Goal: Task Accomplishment & Management: Use online tool/utility

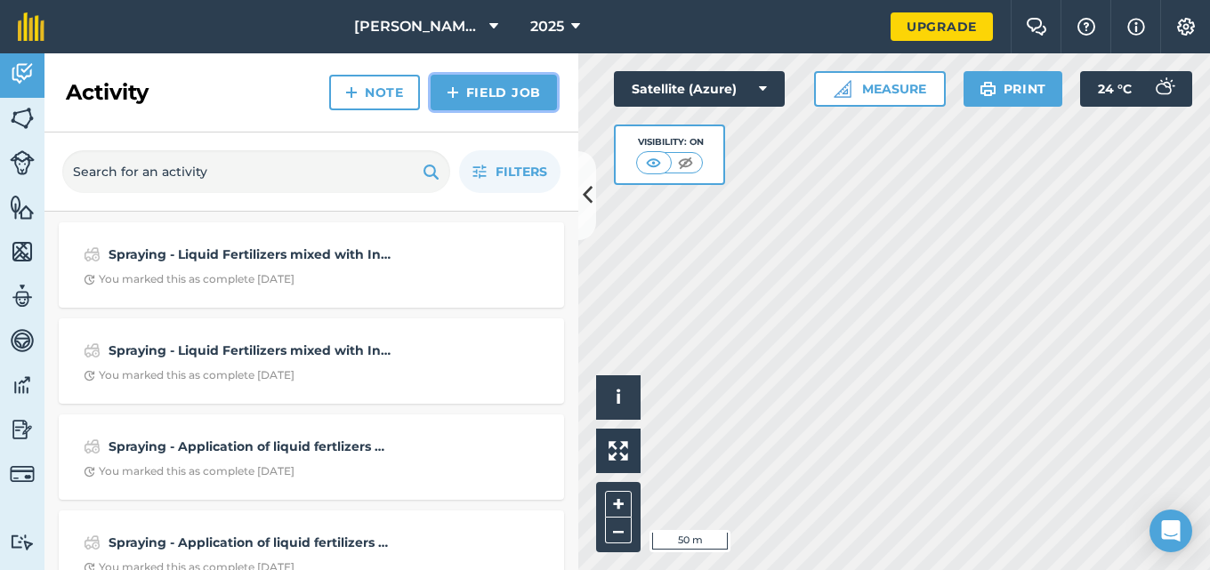
click at [498, 99] on link "Field Job" at bounding box center [494, 93] width 126 height 36
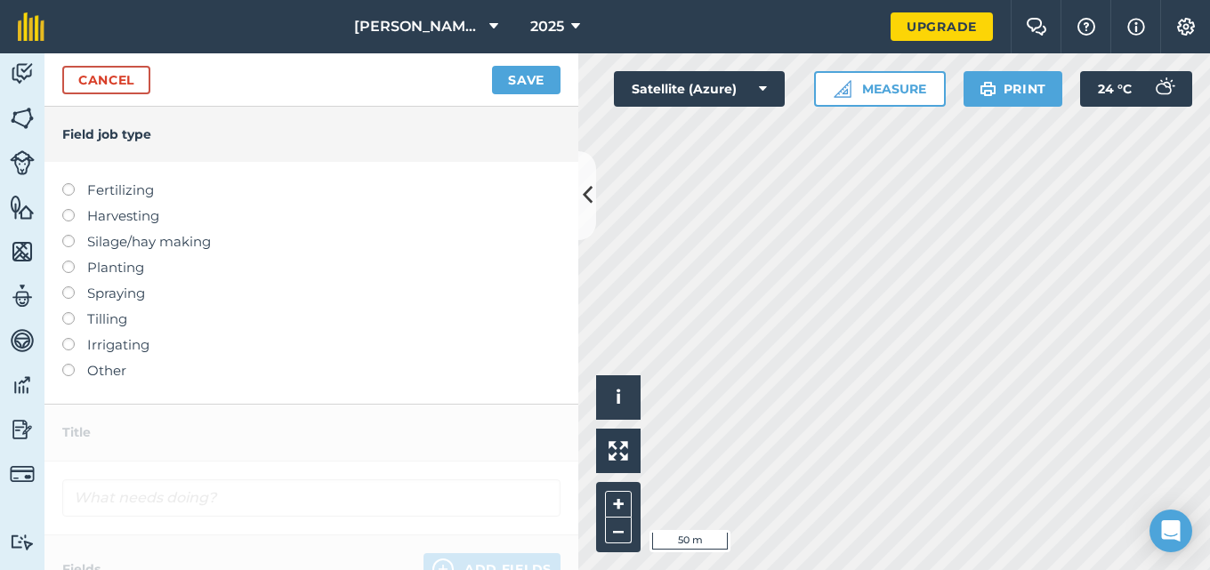
click at [69, 287] on label at bounding box center [74, 287] width 25 height 0
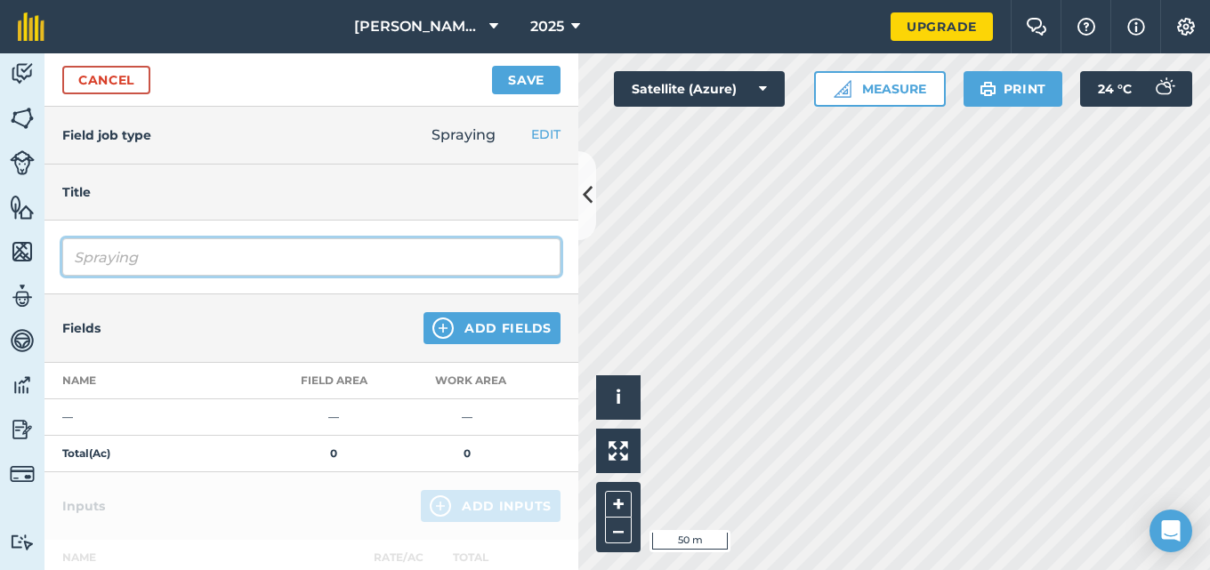
click at [161, 249] on input "Spraying" at bounding box center [311, 257] width 498 height 37
type input "Spraying - Liquid Fertilizers mixed with Insecticide was applied to all the Pat…"
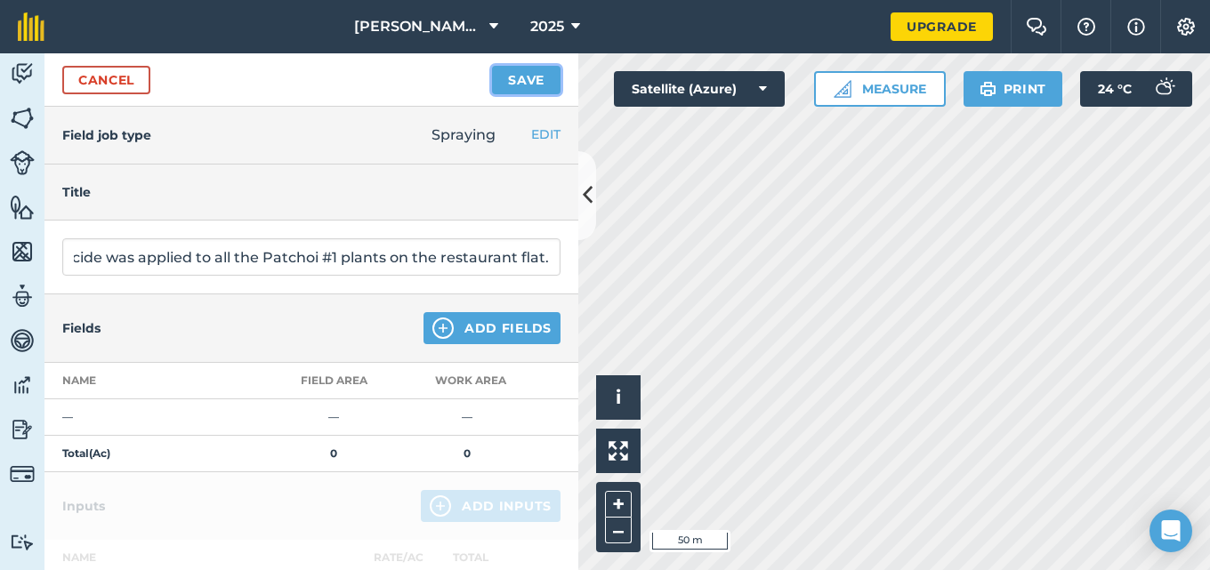
click at [525, 78] on button "Save" at bounding box center [526, 80] width 69 height 28
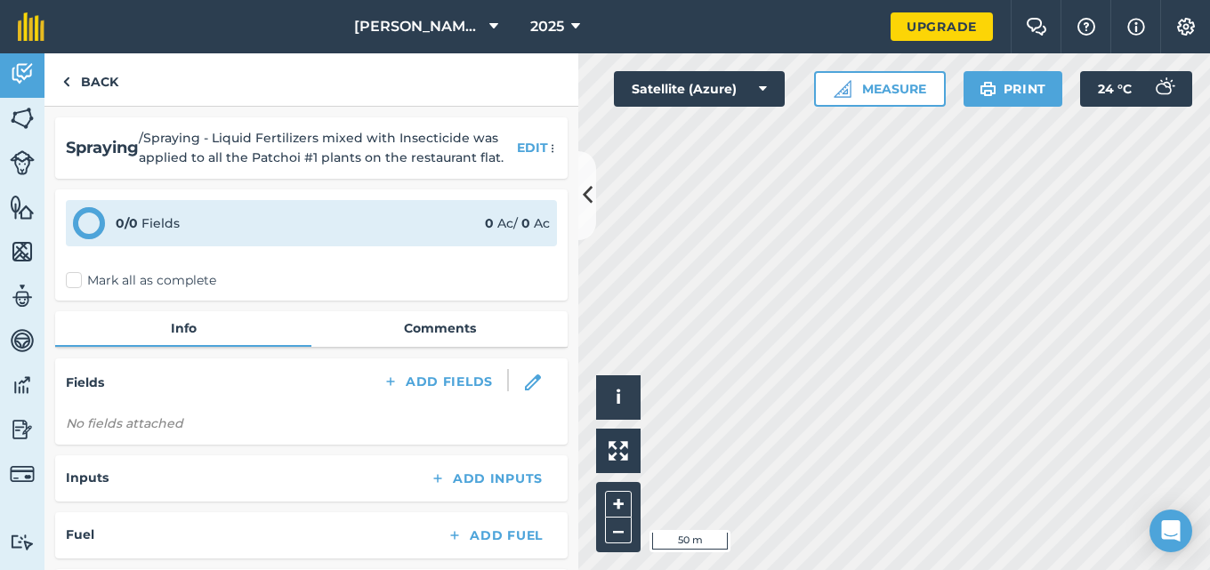
click at [70, 279] on label "Mark all as complete" at bounding box center [141, 280] width 150 height 19
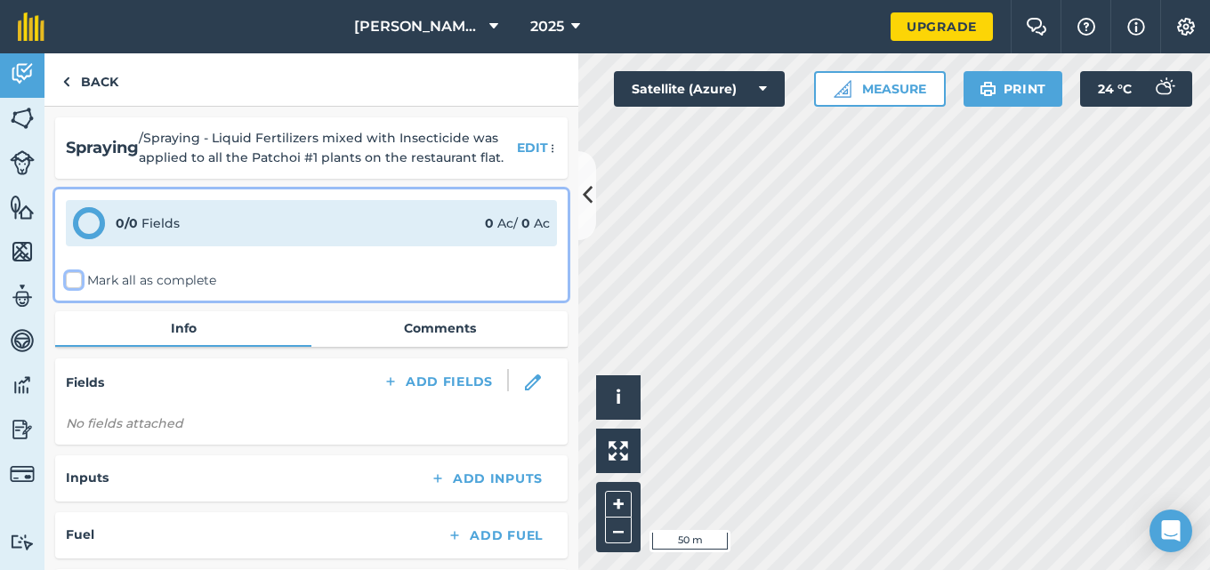
click at [70, 279] on input "Mark all as complete" at bounding box center [72, 277] width 12 height 12
checkbox input "false"
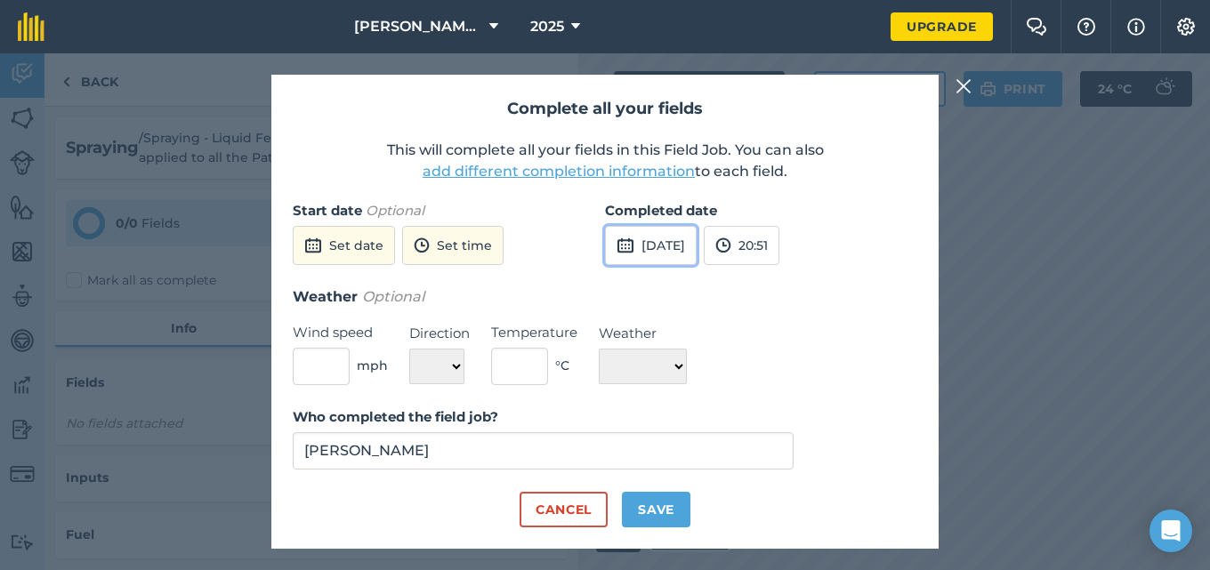
click at [688, 245] on button "[DATE]" at bounding box center [651, 245] width 92 height 39
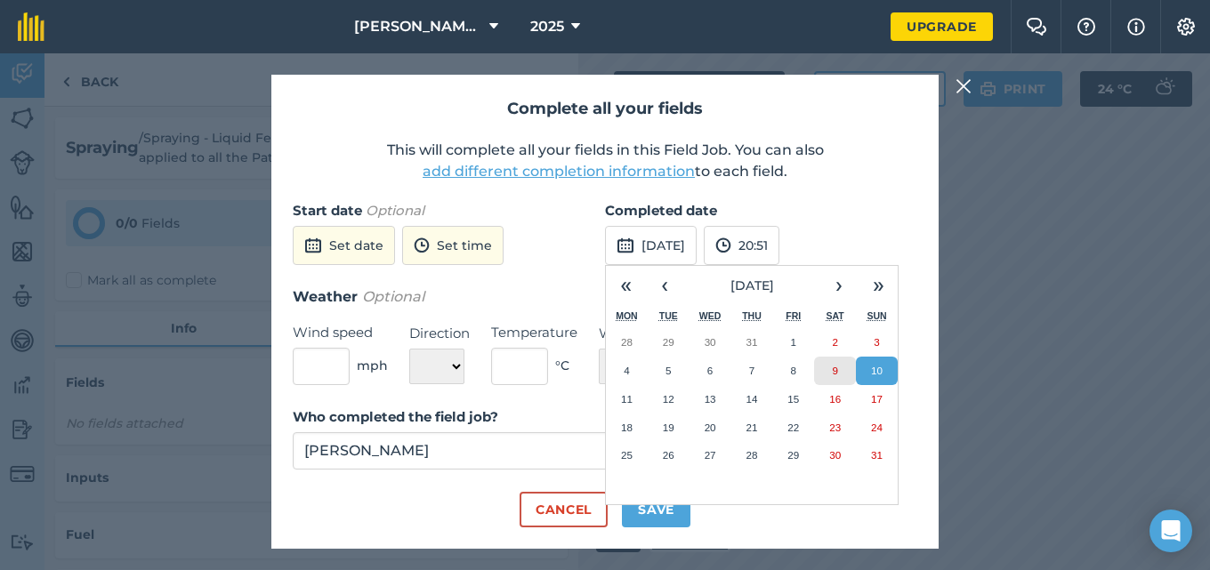
click at [835, 364] on button "9" at bounding box center [835, 371] width 42 height 28
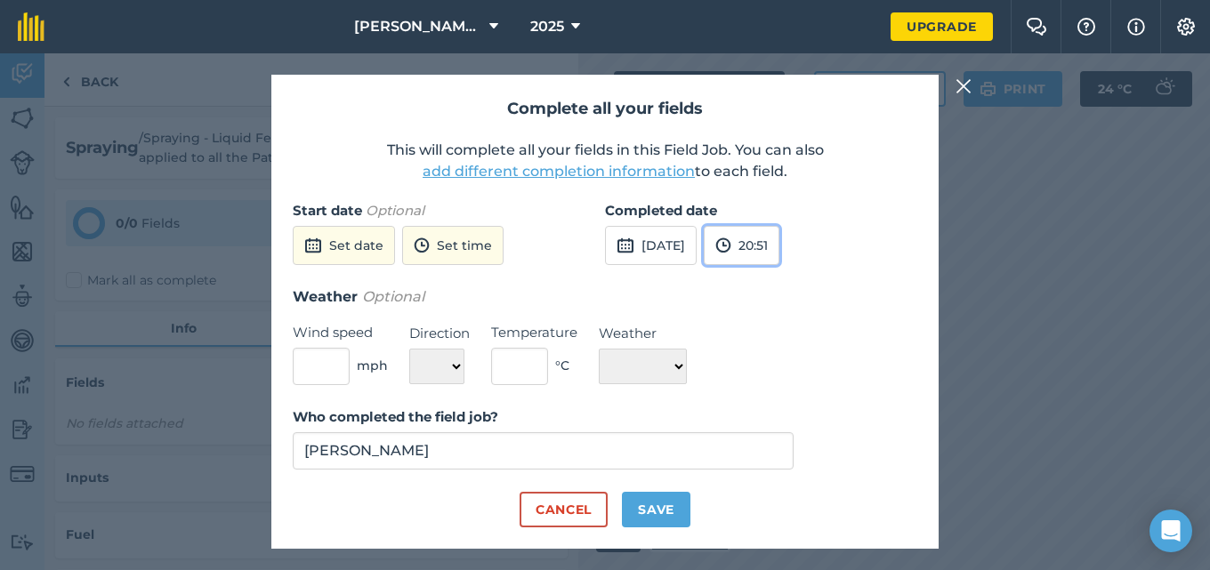
click at [780, 246] on button "20:51" at bounding box center [742, 245] width 76 height 39
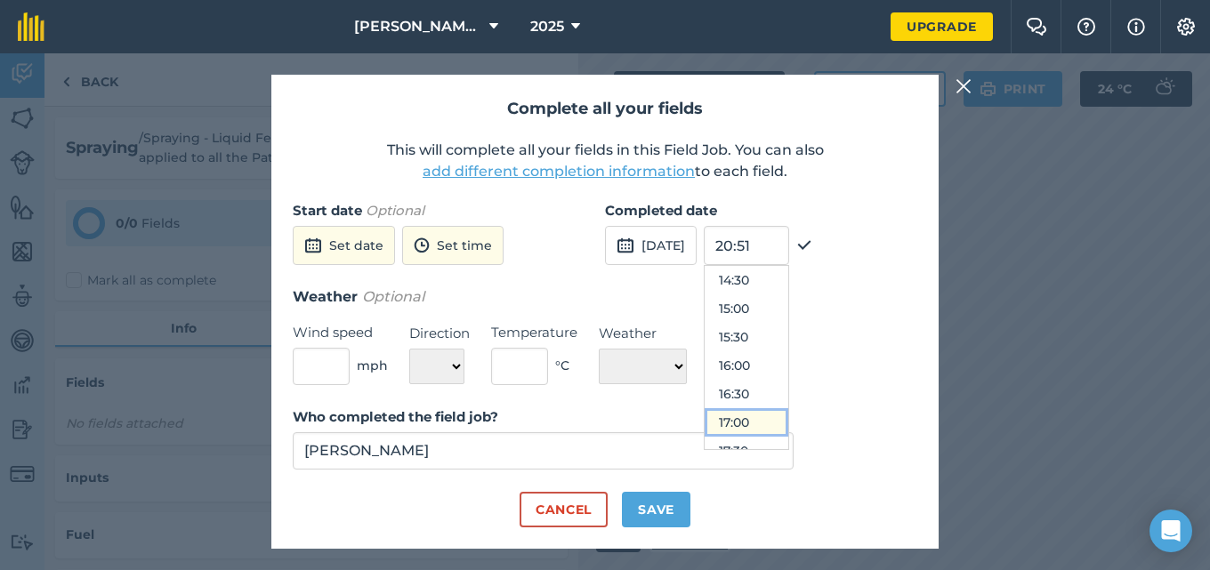
click at [783, 413] on button "17:00" at bounding box center [747, 422] width 84 height 28
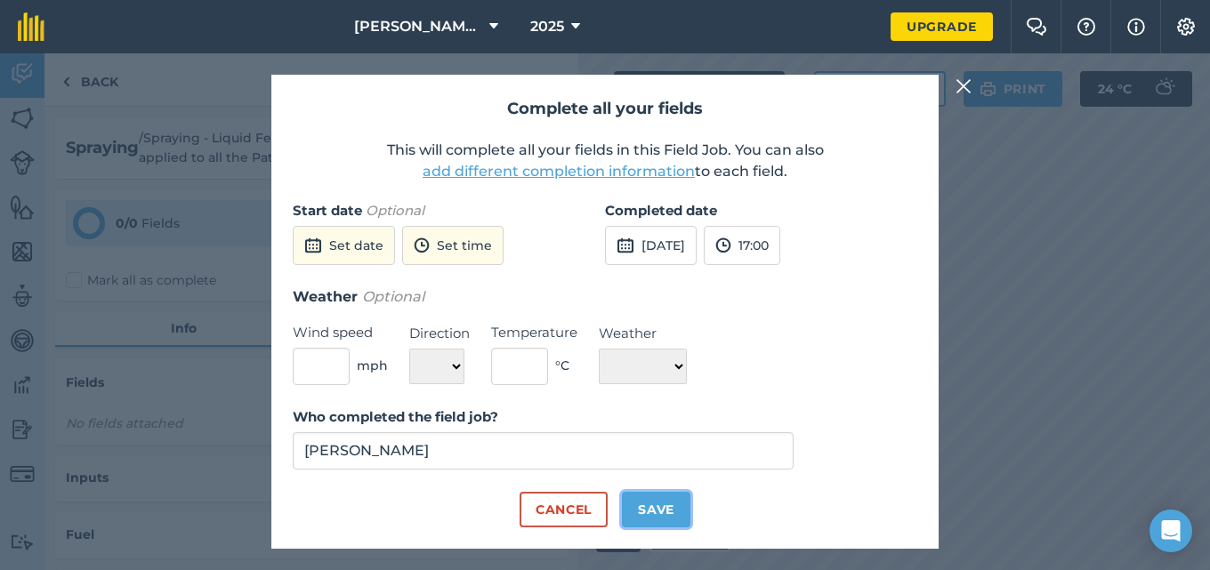
click at [643, 508] on button "Save" at bounding box center [656, 510] width 69 height 36
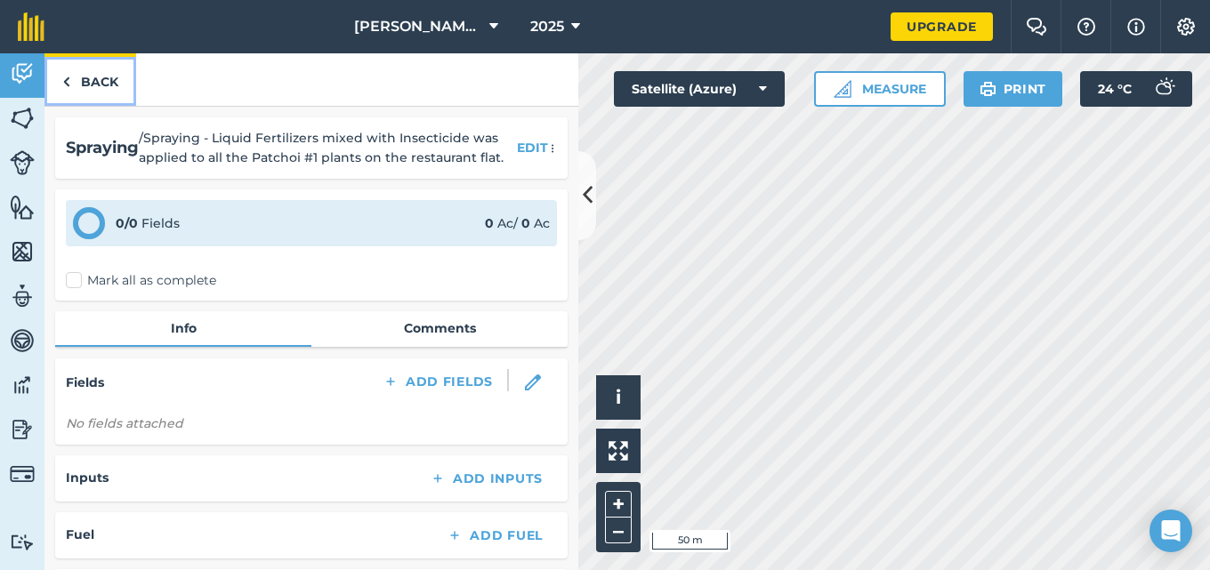
click at [82, 84] on link "Back" at bounding box center [90, 79] width 92 height 53
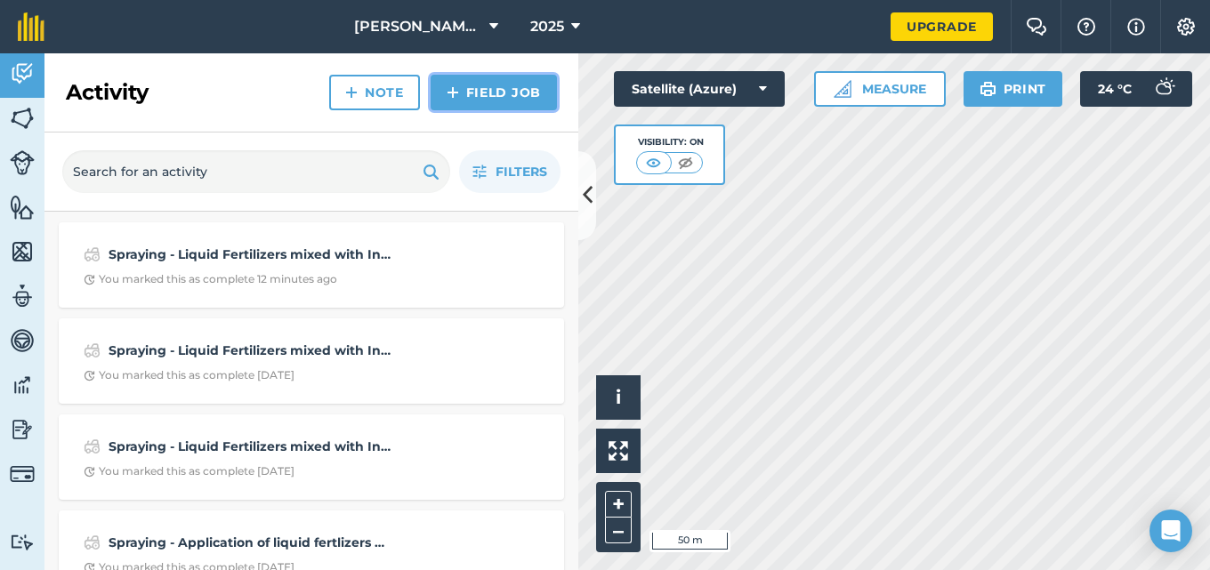
click at [505, 97] on link "Field Job" at bounding box center [494, 93] width 126 height 36
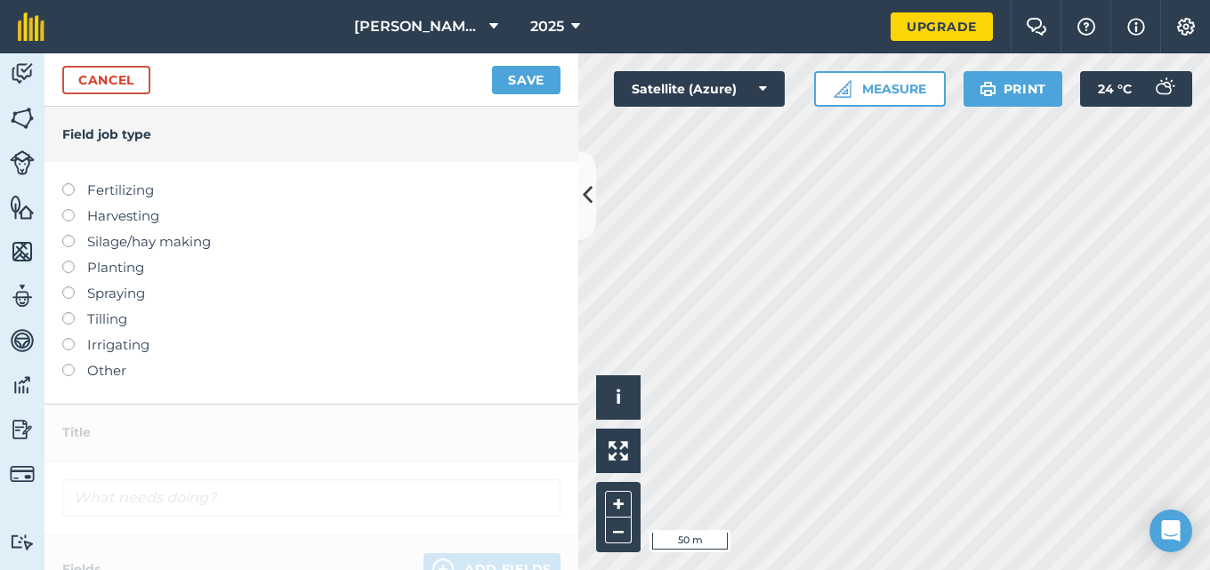
click at [69, 287] on label at bounding box center [74, 287] width 25 height 0
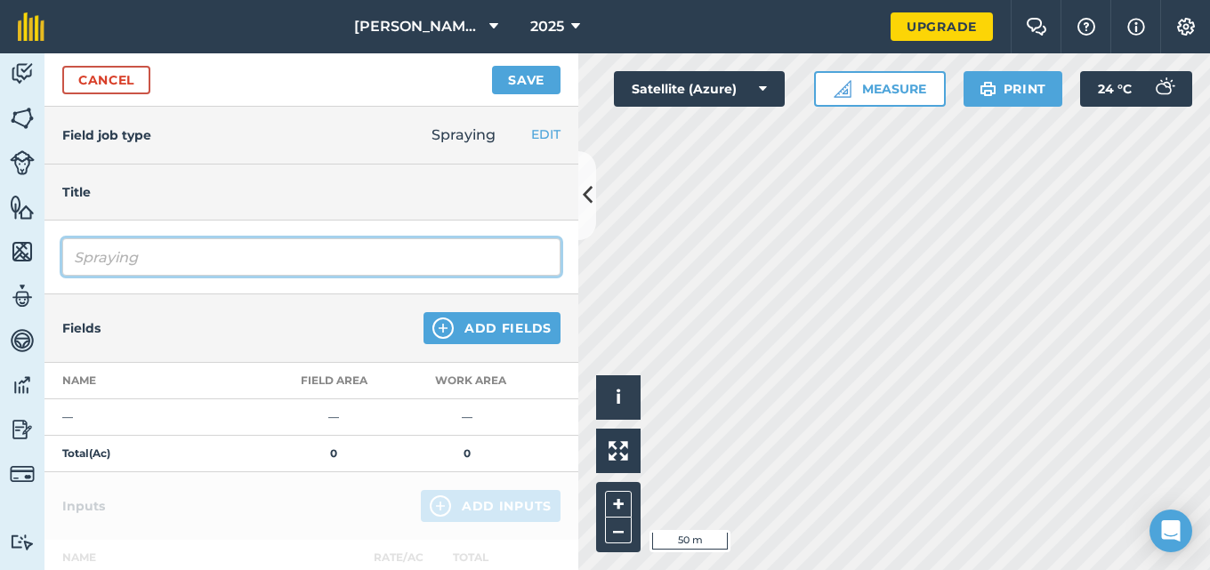
click at [190, 259] on input "Spraying" at bounding box center [311, 257] width 498 height 37
click at [109, 264] on input "Spraying - Liquid Fertilizer mixed with Insecticide was applied to all the Patc…" at bounding box center [311, 257] width 498 height 37
type input "Spraying - Liquid Fertilizer mixed with Insecticide was applied to all the Patc…"
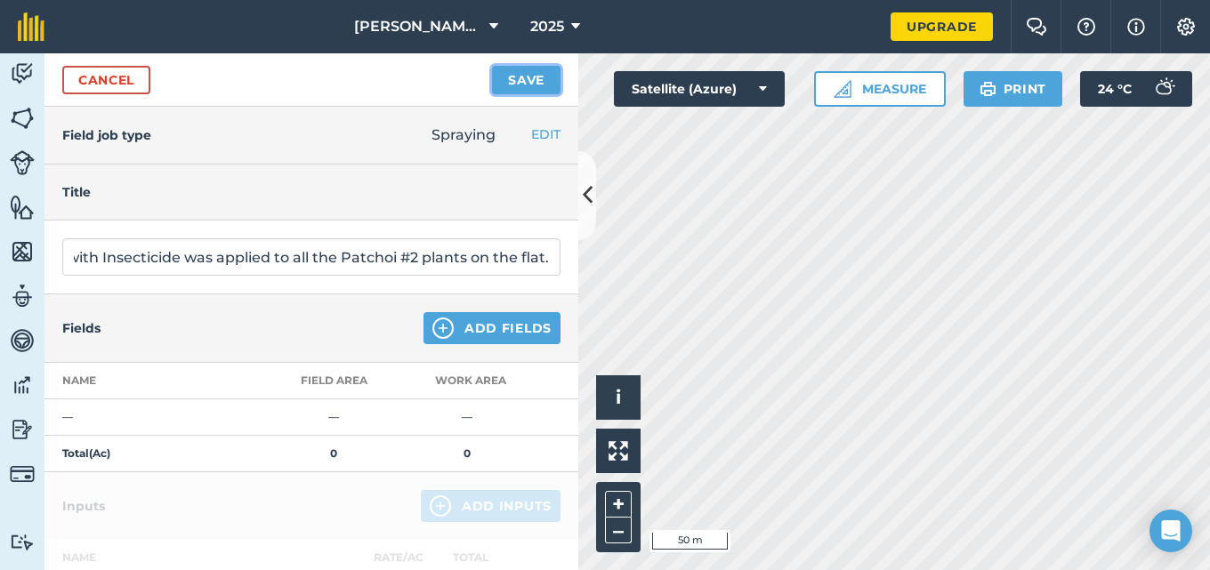
click at [524, 76] on button "Save" at bounding box center [526, 80] width 69 height 28
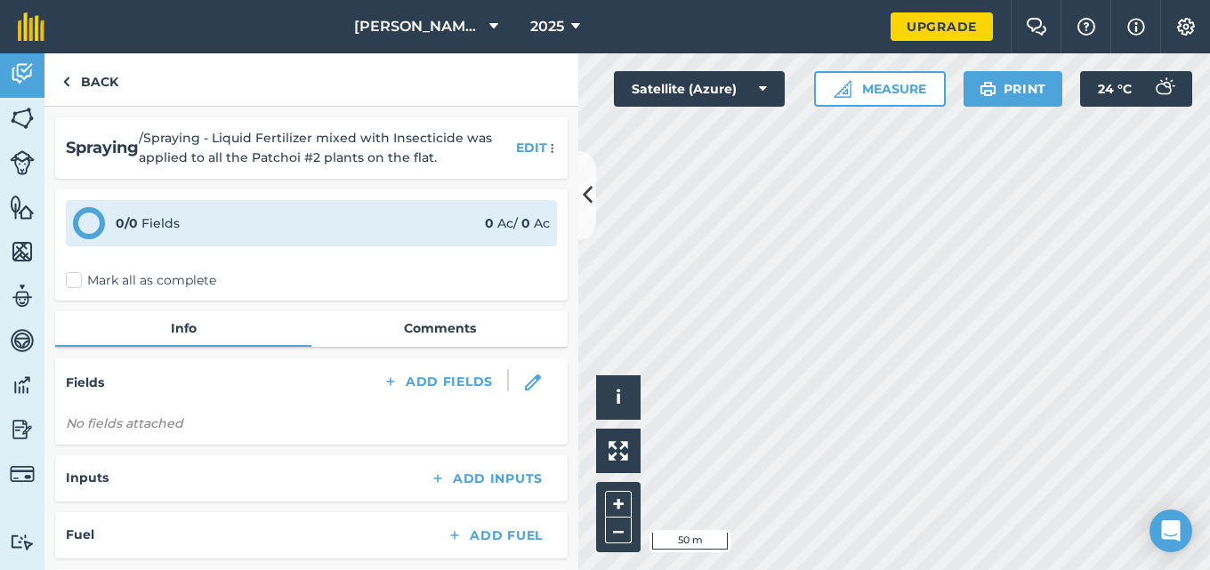
click at [70, 281] on label "Mark all as complete" at bounding box center [141, 280] width 150 height 19
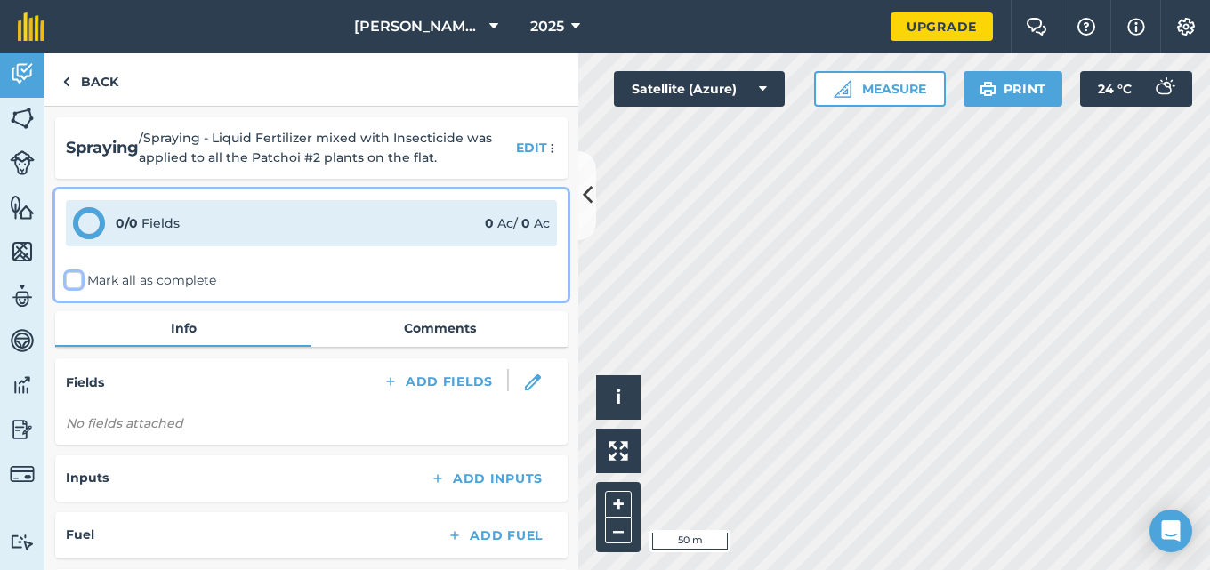
click at [70, 281] on input "Mark all as complete" at bounding box center [72, 277] width 12 height 12
checkbox input "false"
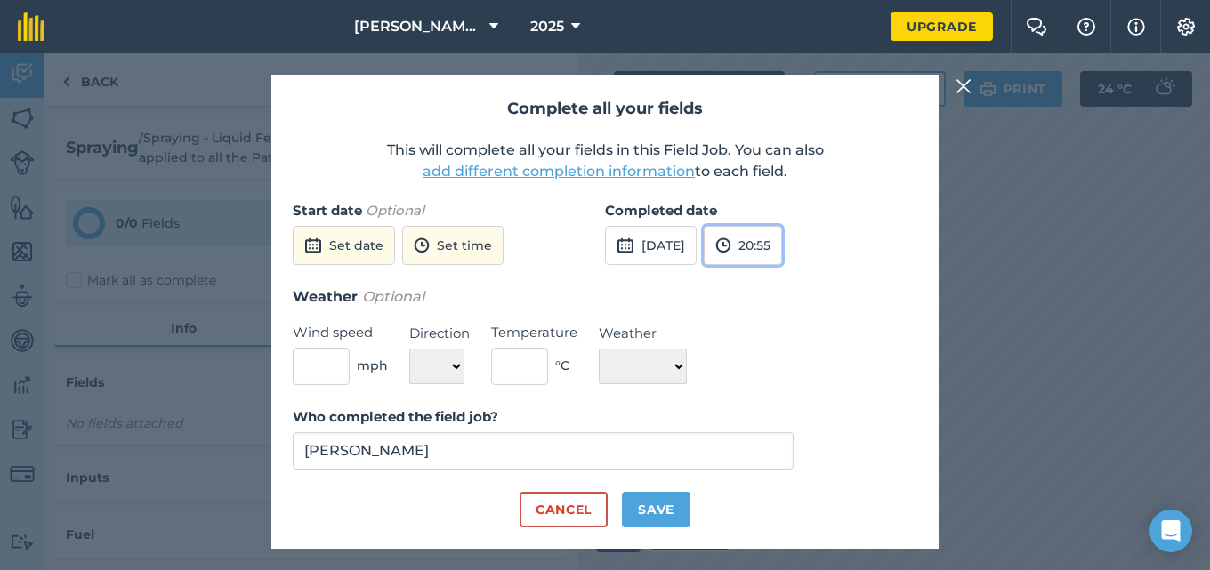
click at [782, 246] on button "20:55" at bounding box center [743, 245] width 78 height 39
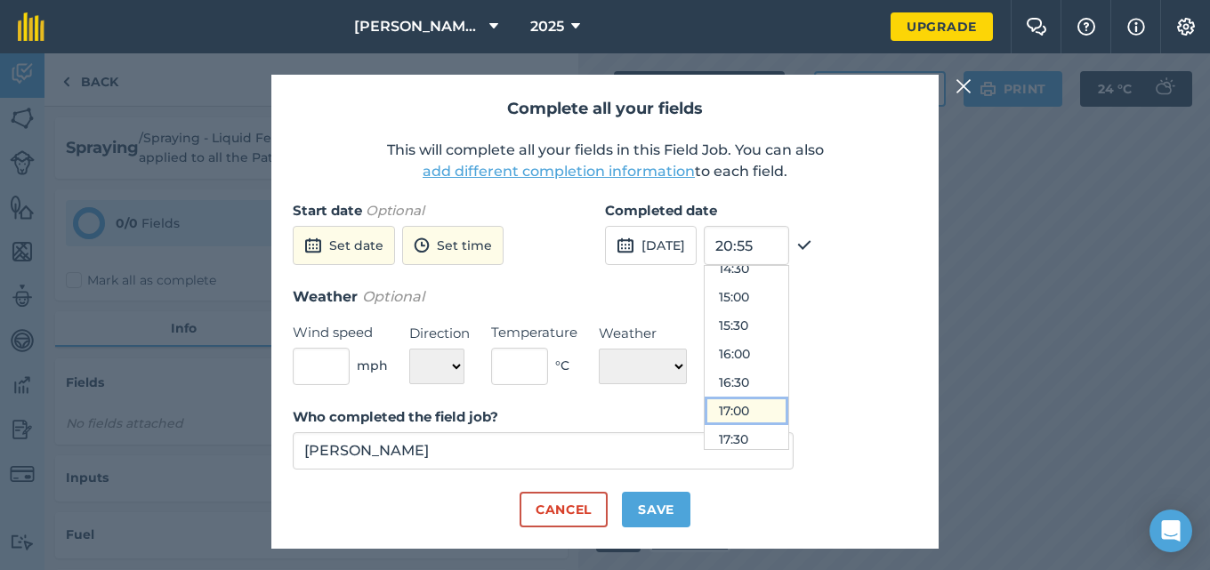
click at [789, 408] on button "17:00" at bounding box center [747, 411] width 84 height 28
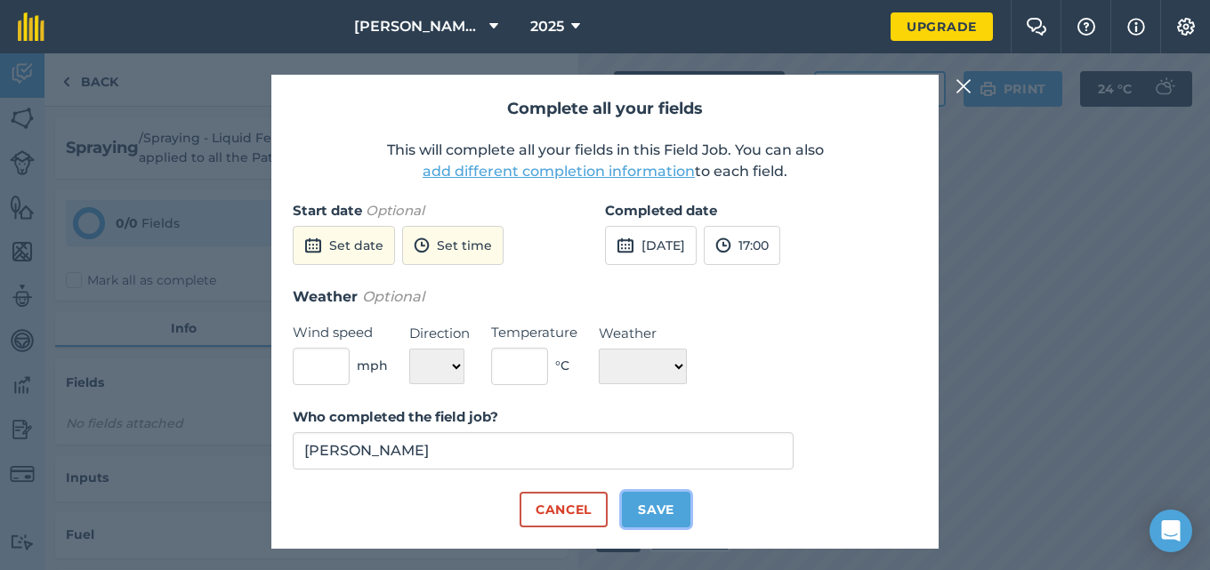
click at [669, 506] on button "Save" at bounding box center [656, 510] width 69 height 36
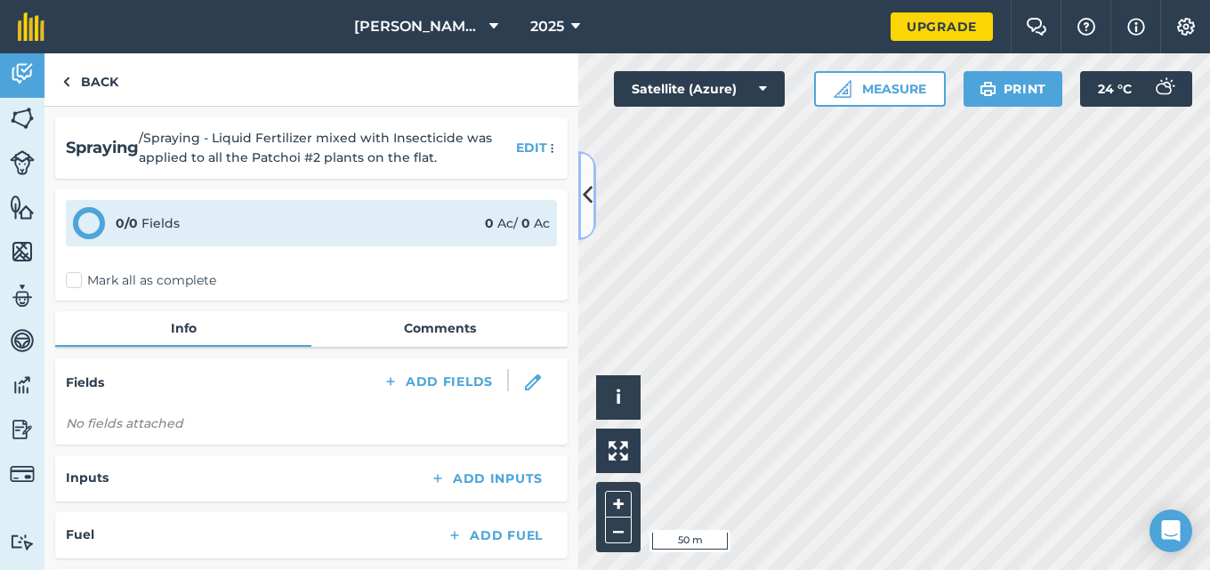
click at [584, 197] on icon at bounding box center [588, 195] width 10 height 31
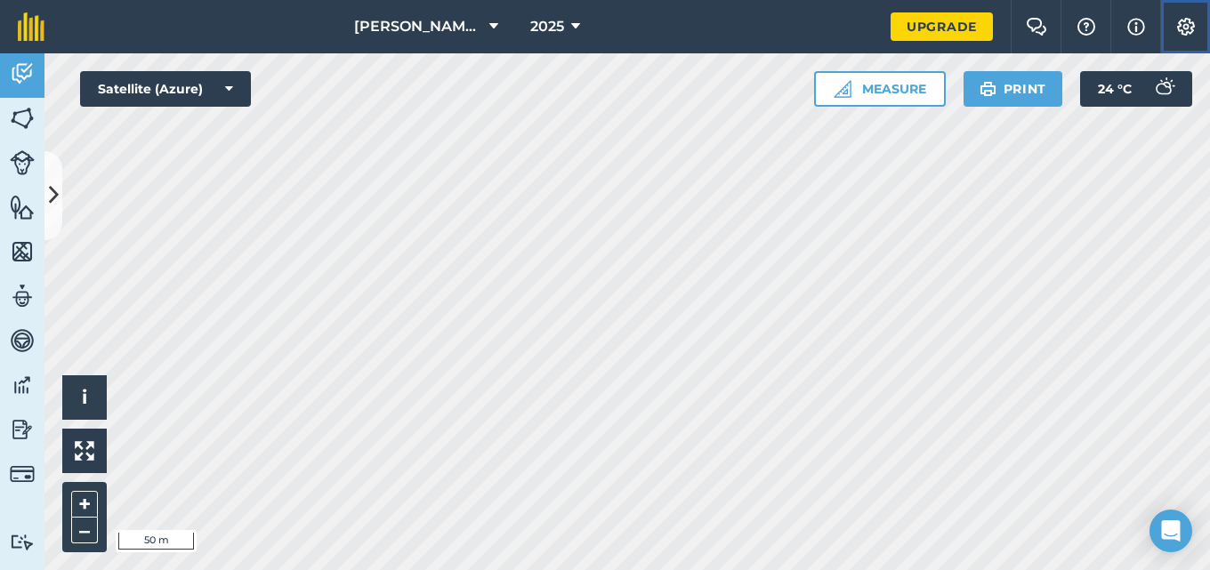
click at [1192, 26] on img at bounding box center [1186, 27] width 21 height 18
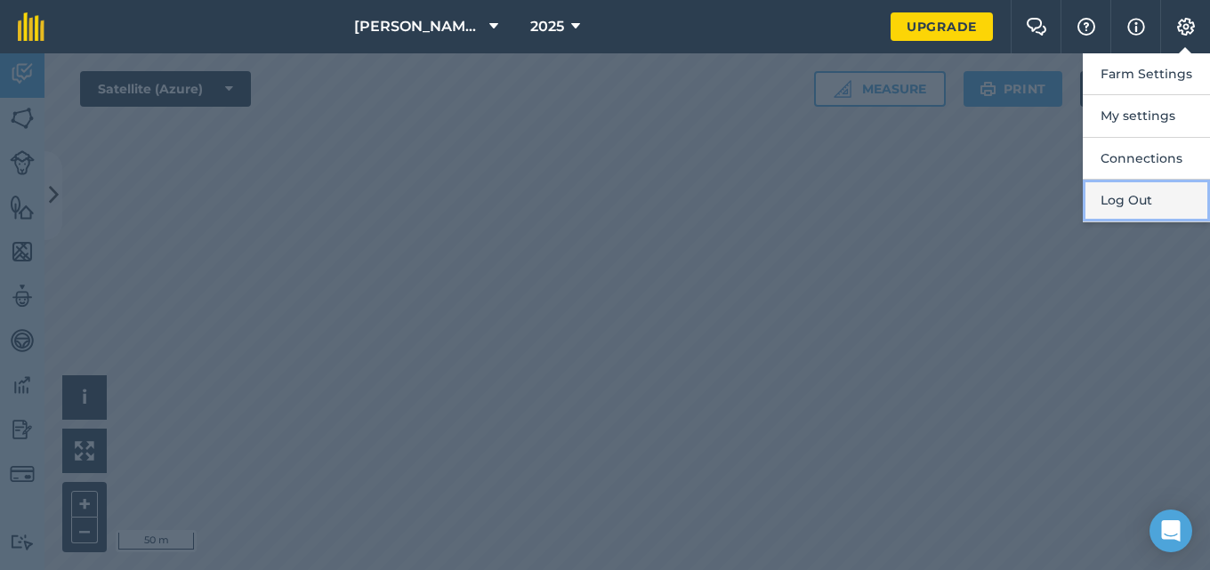
click at [1117, 197] on button "Log Out" at bounding box center [1146, 201] width 127 height 42
